Goal: Ask a question: Seek information or help from site administrators or community

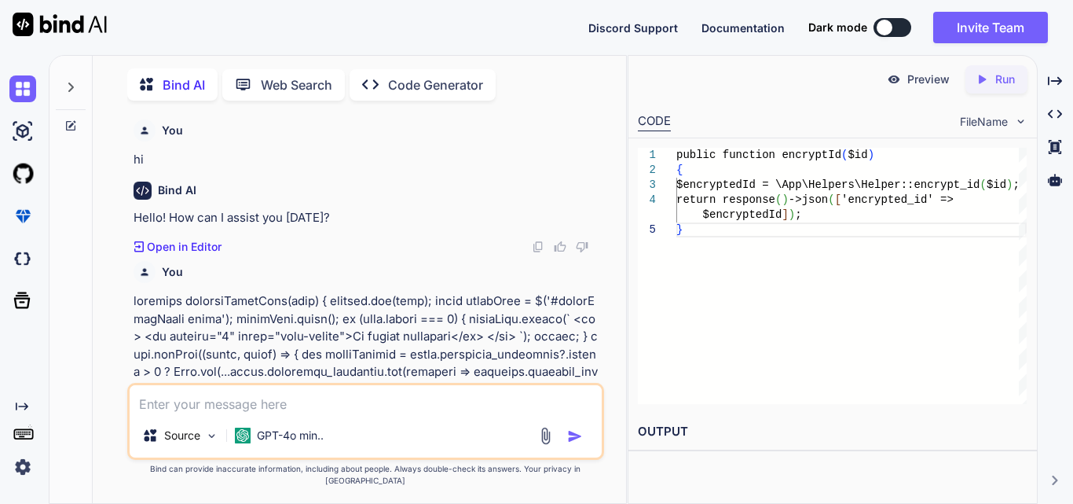
click at [222, 395] on textarea at bounding box center [366, 399] width 472 height 28
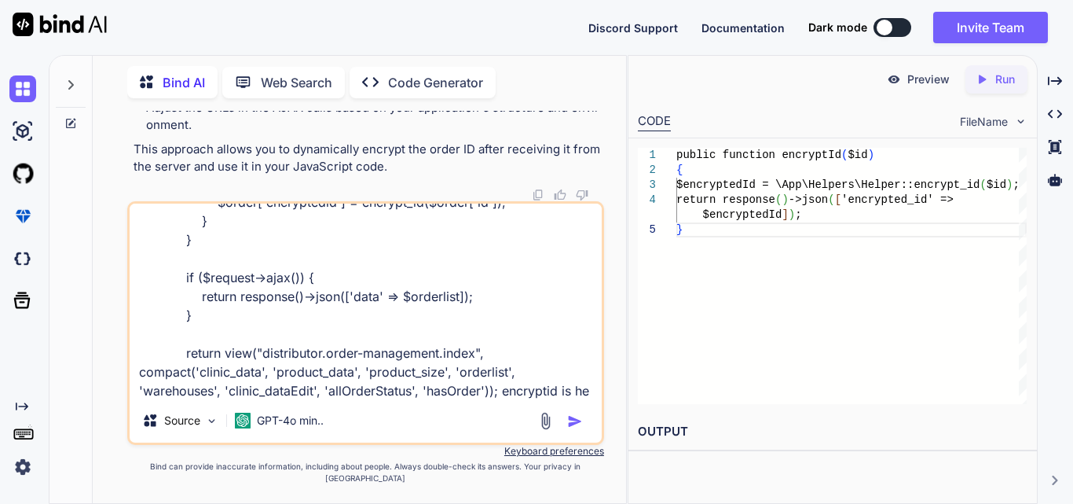
scroll to position [152, 0]
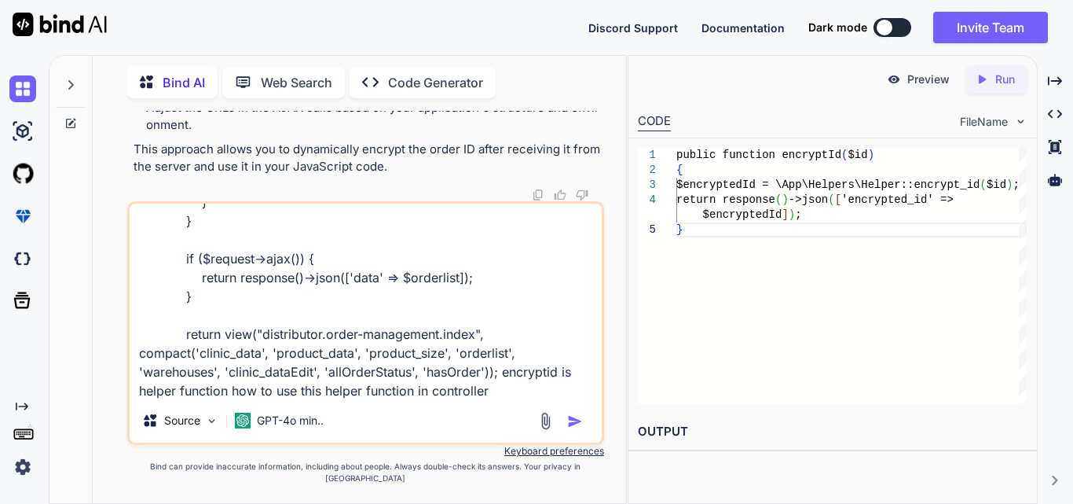
type textarea "if (in_array(Auth::user()->login_type, config("constant.DISTRIBUTORTYPES"))) { …"
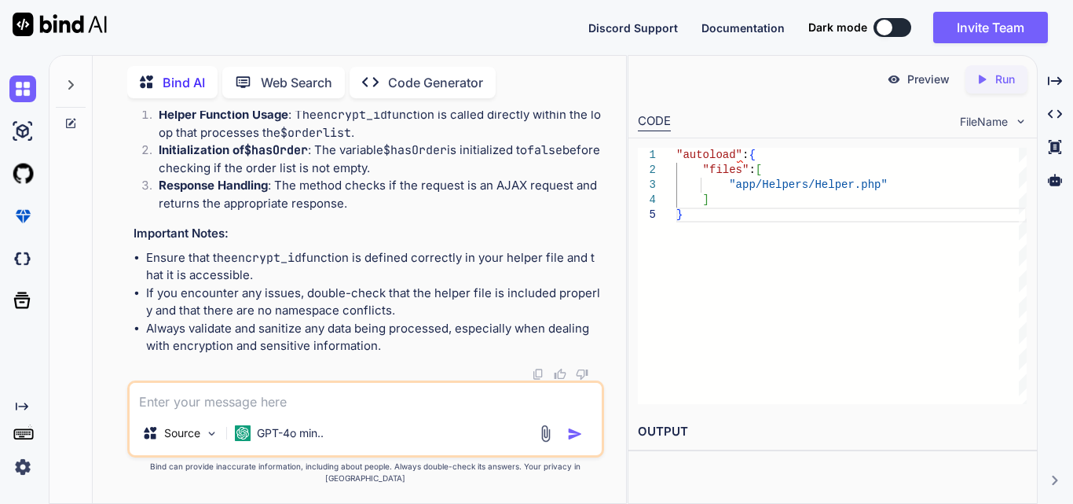
scroll to position [30493, 0]
drag, startPoint x: 379, startPoint y: 189, endPoint x: 129, endPoint y: 203, distance: 250.9
click at [129, 203] on div "You hi Bind AI Hello! How can I assist you [DATE]? Created with Pixso. Open in …" at bounding box center [365, 307] width 477 height 392
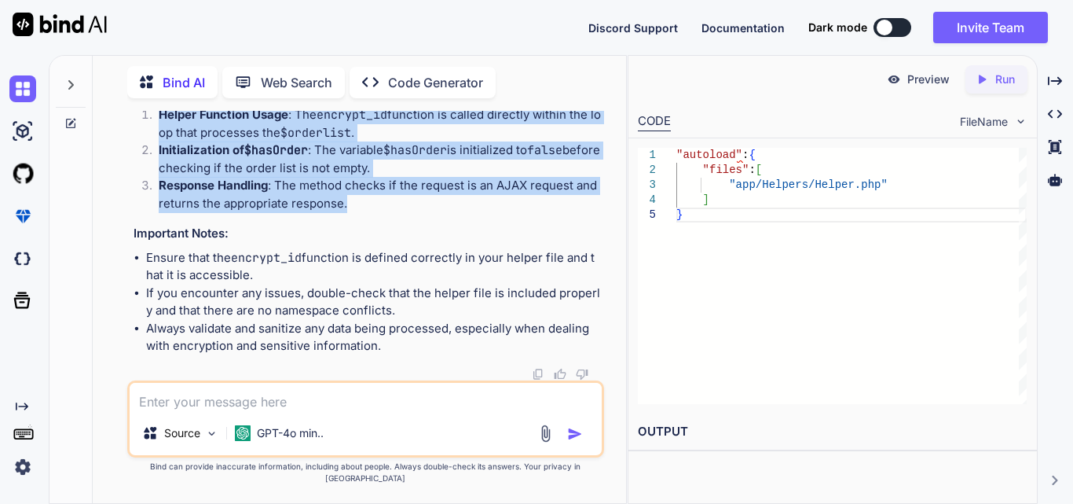
drag, startPoint x: 152, startPoint y: 282, endPoint x: 455, endPoint y: 368, distance: 314.3
click at [455, 212] on ol "Helper Function Usage : The encrypt_id function is called directly within the l…" at bounding box center [367, 159] width 467 height 106
click at [433, 158] on code "$hasOrder" at bounding box center [415, 150] width 64 height 16
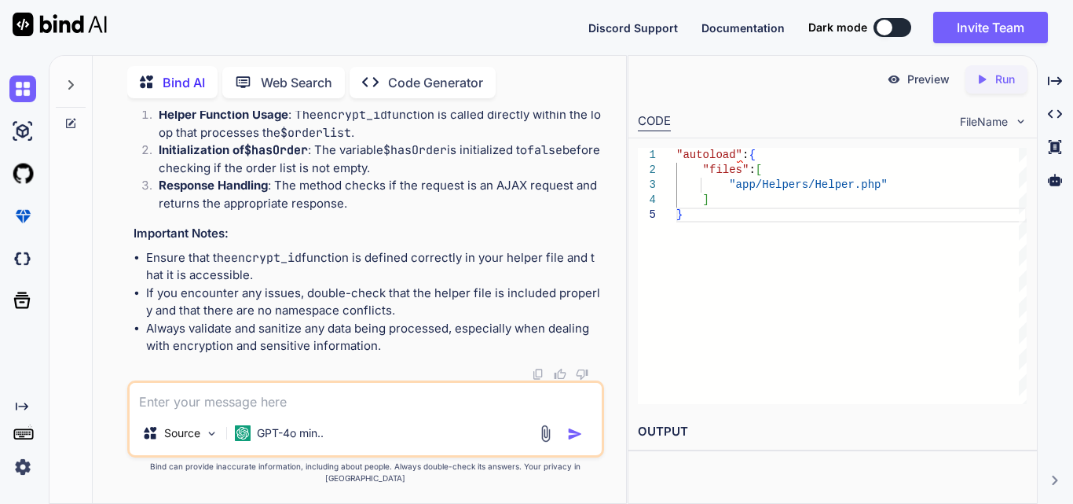
click at [433, 158] on code "$hasOrder" at bounding box center [415, 150] width 64 height 16
click at [212, 411] on textarea at bounding box center [366, 397] width 472 height 28
drag, startPoint x: 336, startPoint y: 412, endPoint x: 127, endPoint y: 416, distance: 209.0
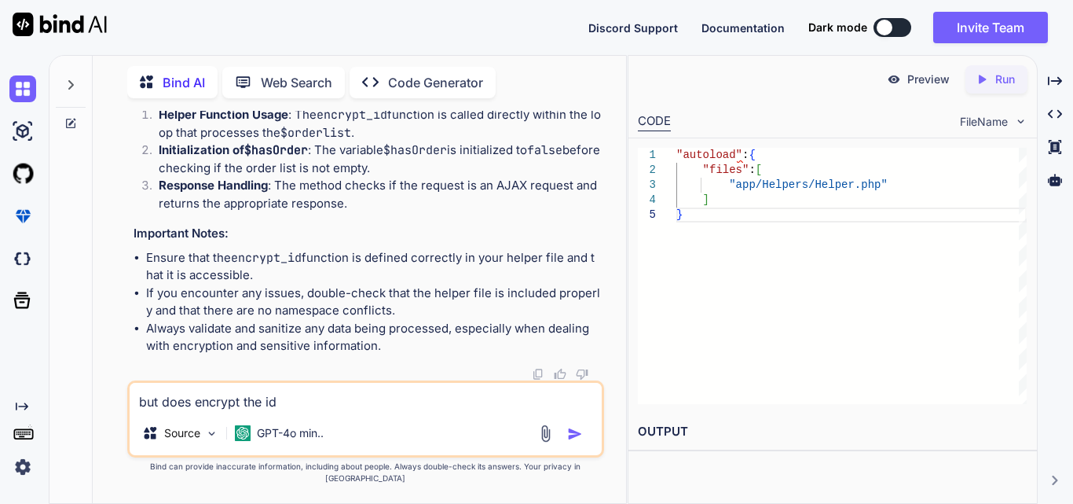
click at [127, 416] on div "but does encrypt the id Source GPT-4o min.." at bounding box center [365, 418] width 477 height 77
paste textarea "Call to undefined function App\Http\Controllers\Clinic\encrypt_id()"
type textarea "Call to undefined function App\Http\Controllers\Clinic\encrypt_id()"
click at [578, 441] on img "button" at bounding box center [575, 434] width 16 height 16
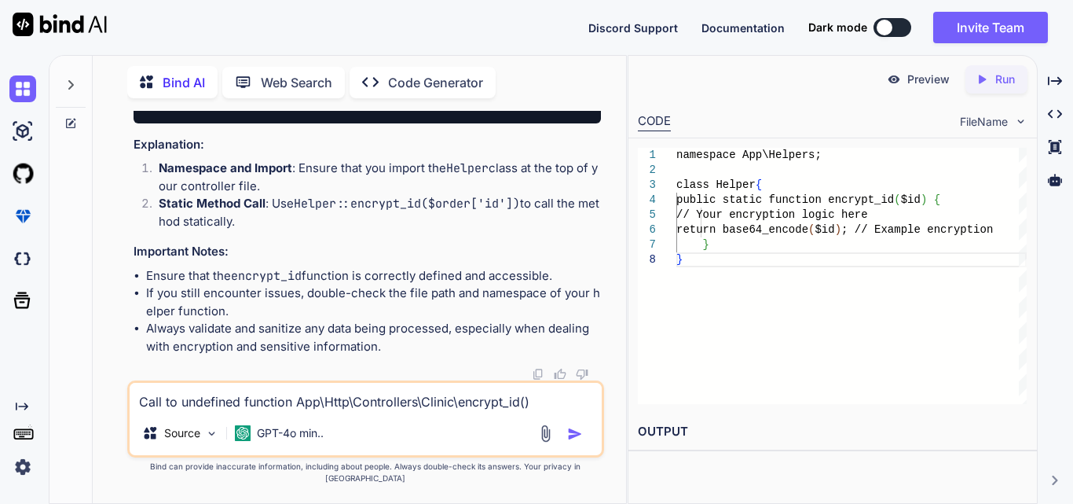
scroll to position [32307, 0]
drag, startPoint x: 401, startPoint y: 224, endPoint x: 428, endPoint y: 222, distance: 26.8
click at [428, 111] on code "use Illuminate \ Support \ Facades \ Auth ; use App \ Helpers \ Helper ; // Imp…" at bounding box center [859, 14] width 1426 height 192
click at [415, 123] on div "use Illuminate \ Support \ Facades \ Auth ; use App \ Helpers \ Helper ; // Imp…" at bounding box center [367, 15] width 467 height 218
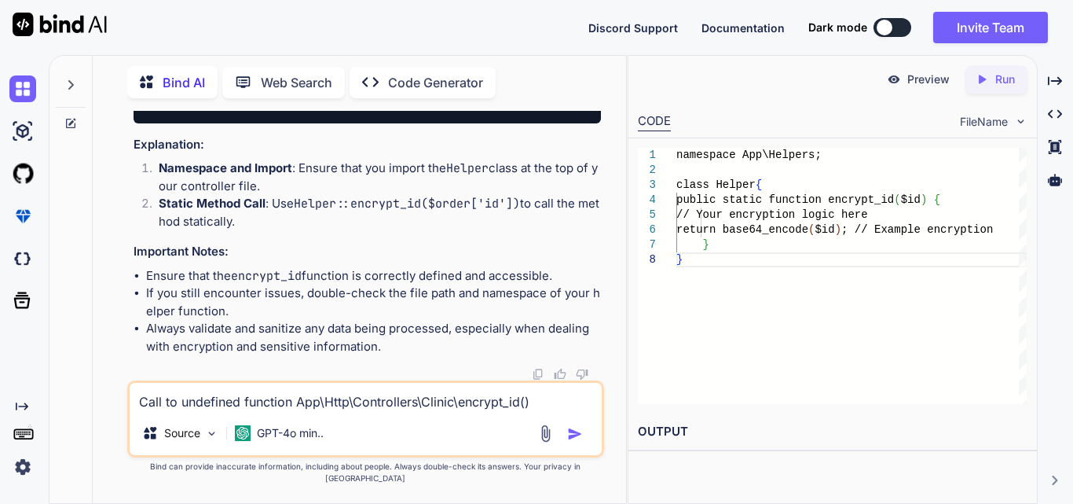
drag, startPoint x: 405, startPoint y: 304, endPoint x: 517, endPoint y: 302, distance: 111.6
click at [517, 111] on code "use Illuminate \ Support \ Facades \ Auth ; use App \ Helpers \ Helper ; // Imp…" at bounding box center [859, 14] width 1426 height 192
copy code "Helper :: encrypt_id"
